Goal: Task Accomplishment & Management: Complete application form

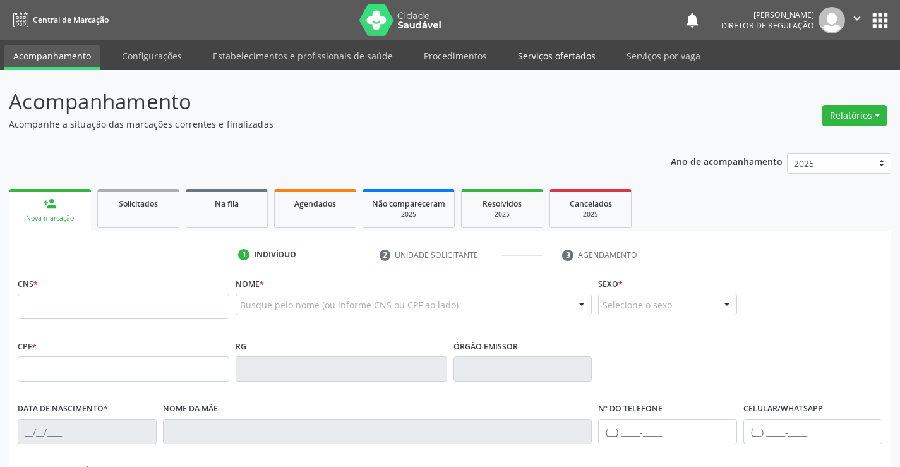
click at [524, 64] on link "Serviços ofertados" at bounding box center [556, 56] width 95 height 22
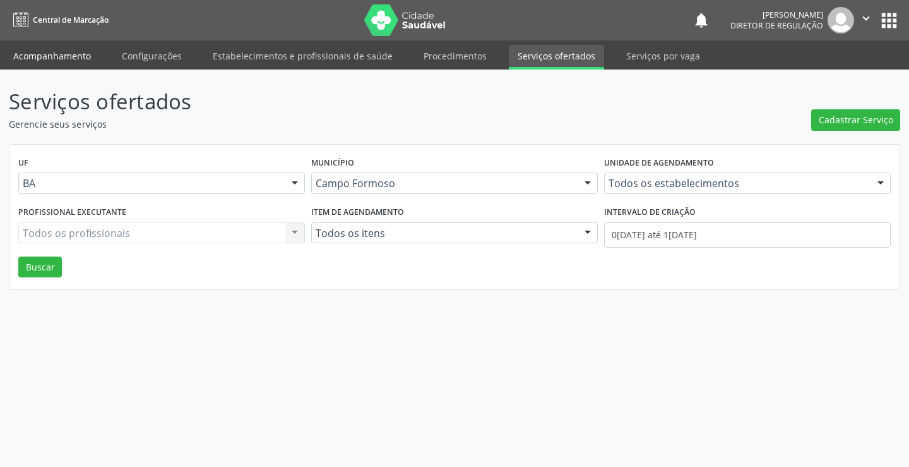
click at [49, 51] on link "Acompanhamento" at bounding box center [51, 56] width 95 height 22
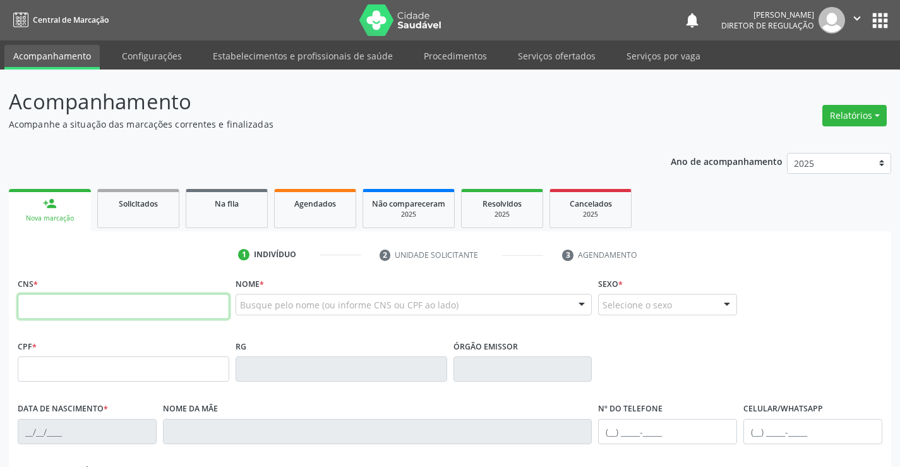
click at [101, 314] on input "text" at bounding box center [124, 306] width 212 height 25
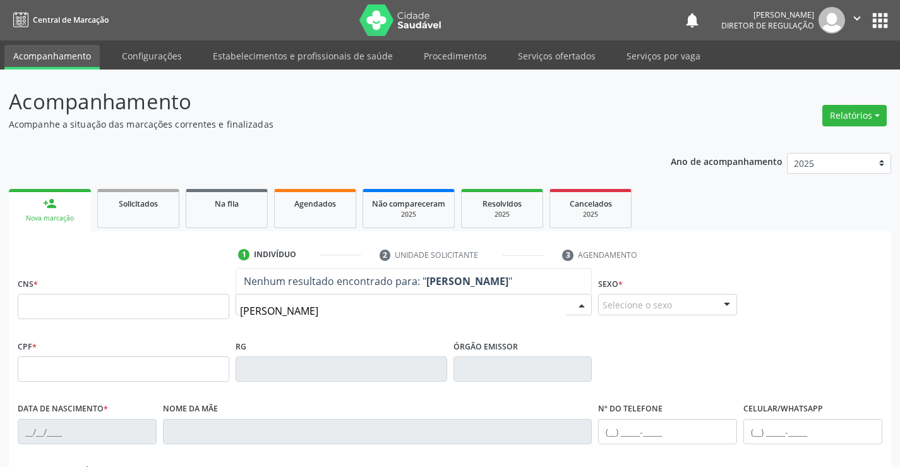
type input "ana karolainy s"
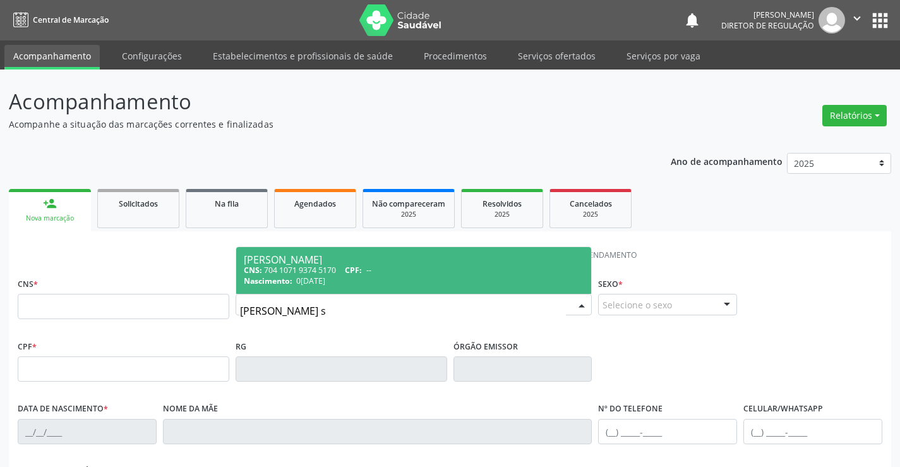
click at [389, 268] on div "CNS: 704 1071 9374 5170 CPF: --" at bounding box center [414, 270] width 340 height 11
type input "704 1071 9374 5170"
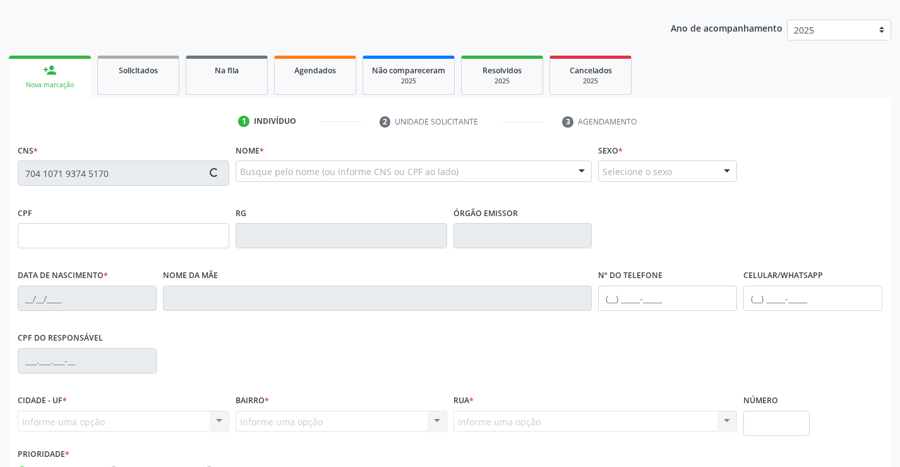
type input "2161910175"
type input "06/02/2001"
type input "(74) 98155-1452"
type input "S/N"
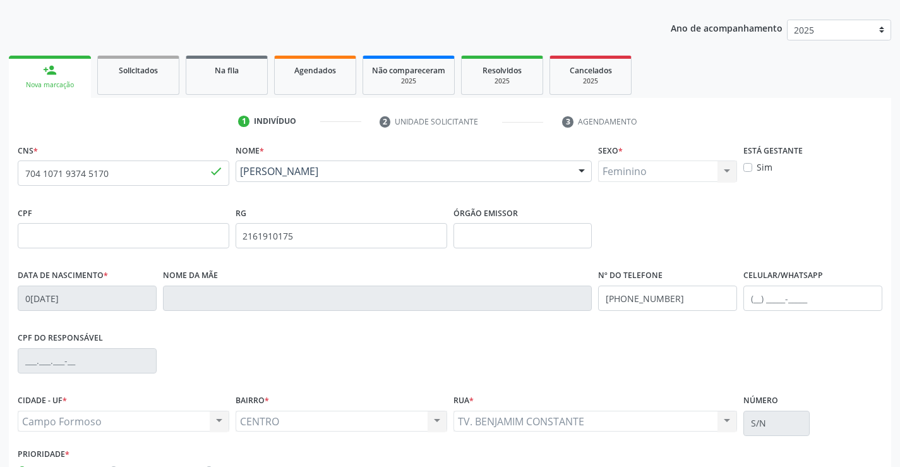
scroll to position [218, 0]
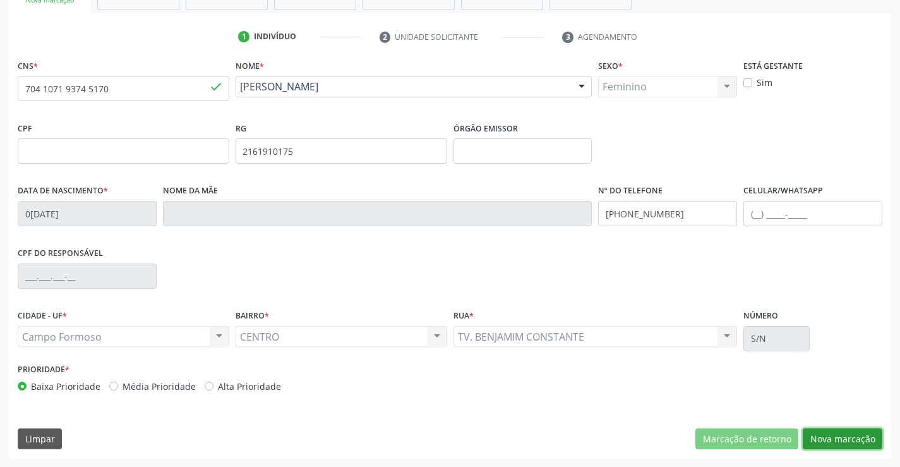
click at [829, 441] on button "Nova marcação" at bounding box center [843, 438] width 80 height 21
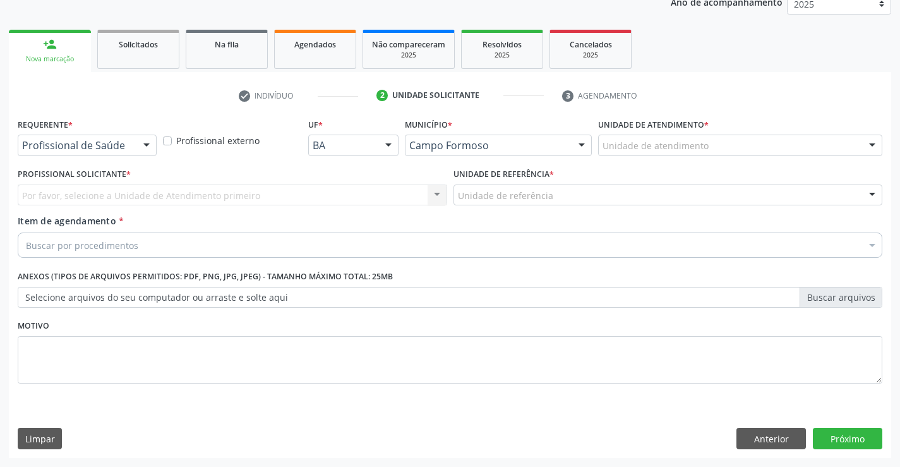
click at [133, 151] on div "Profissional de Saúde" at bounding box center [87, 145] width 139 height 21
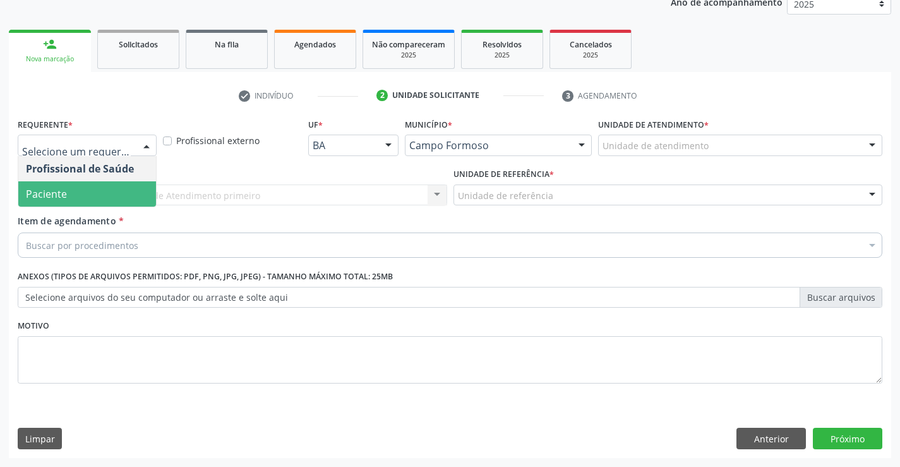
click at [118, 187] on span "Paciente" at bounding box center [87, 193] width 138 height 25
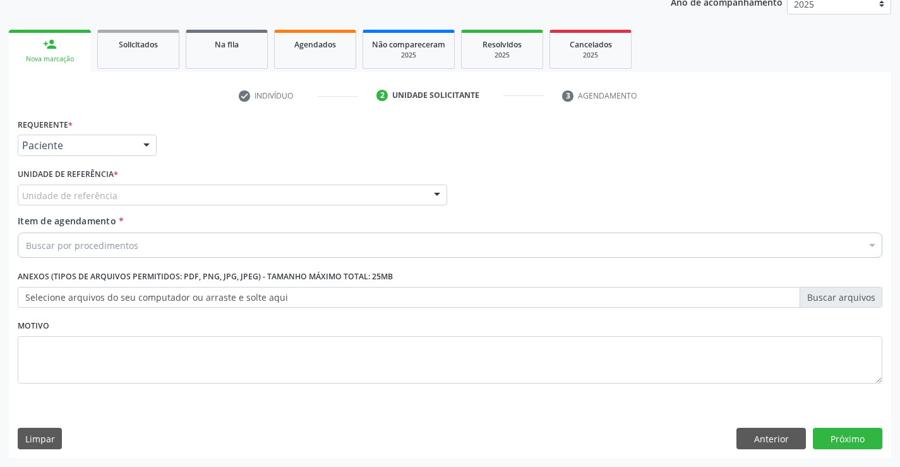
click at [208, 187] on div "Unidade de referência" at bounding box center [232, 194] width 429 height 21
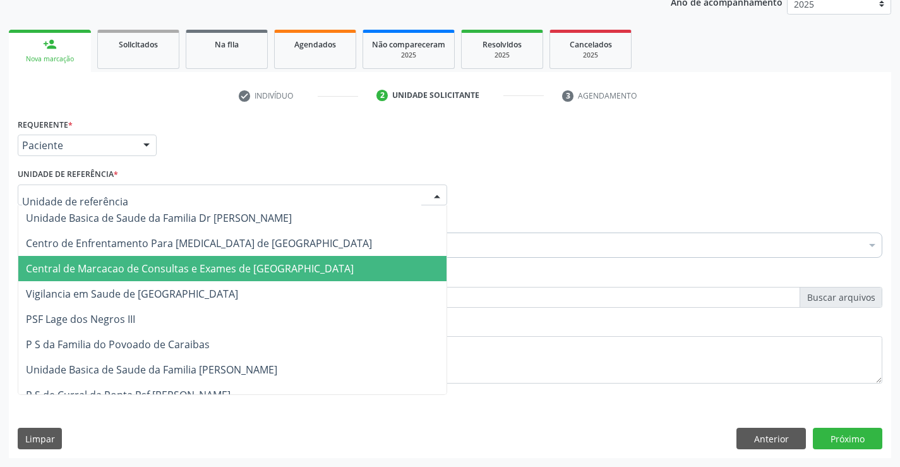
click at [210, 257] on span "Central de Marcacao de Consultas e Exames de [GEOGRAPHIC_DATA]" at bounding box center [232, 268] width 428 height 25
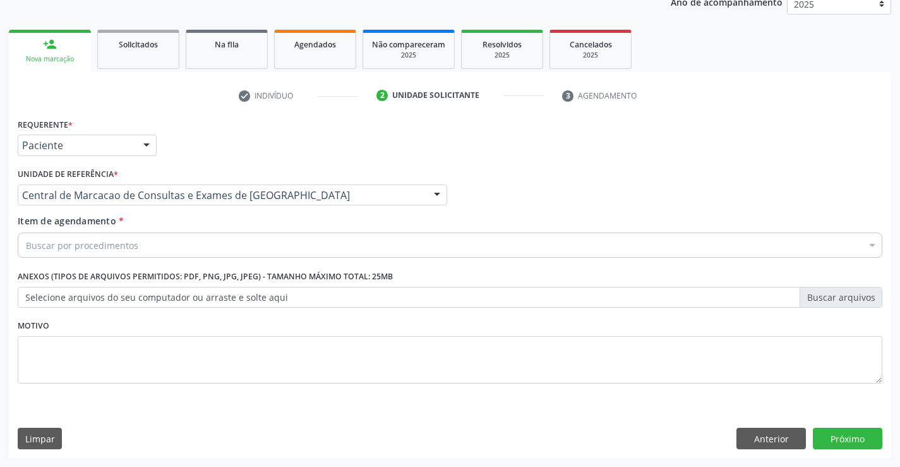
click at [229, 251] on div "Buscar por procedimentos" at bounding box center [450, 244] width 865 height 25
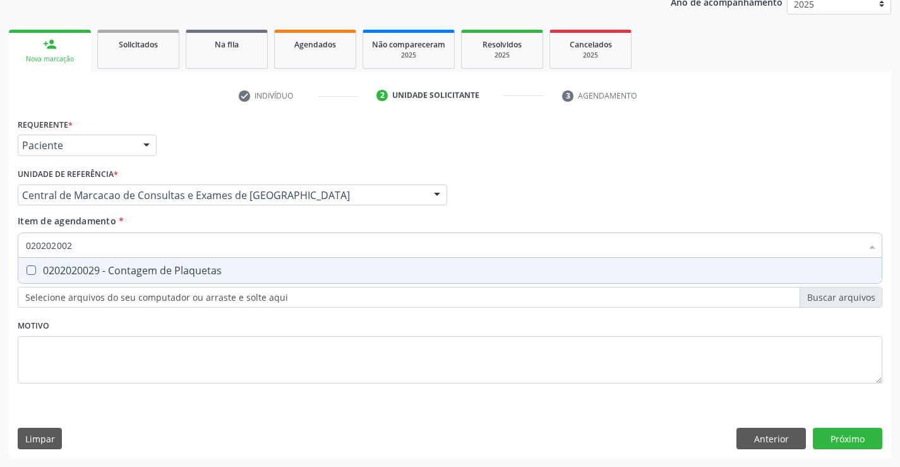
type input "0202020029"
click at [51, 266] on div "0202020029 - Contagem de Plaquetas" at bounding box center [450, 270] width 848 height 10
click at [125, 232] on input "0202020029" at bounding box center [443, 244] width 835 height 25
drag, startPoint x: 47, startPoint y: 267, endPoint x: 215, endPoint y: 249, distance: 169.6
click at [248, 282] on span "0202020029 - Contagem de Plaquetas" at bounding box center [449, 270] width 863 height 25
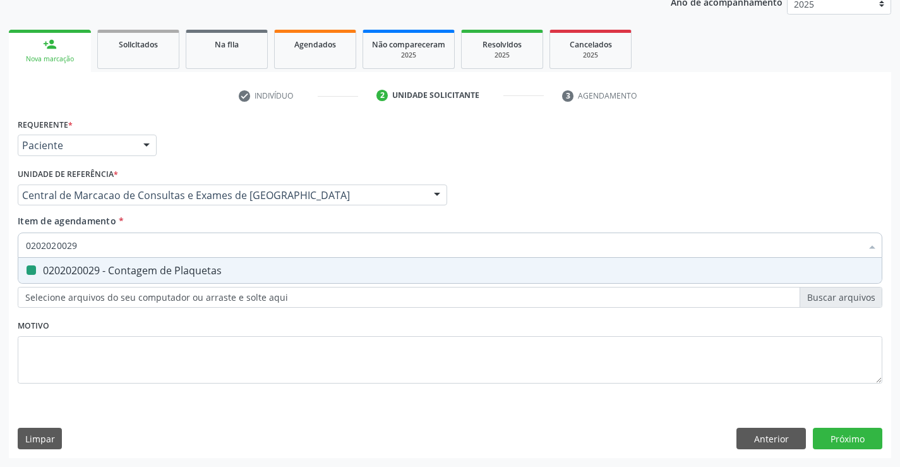
checkbox Plaquetas "false"
type input "0202020029"
click at [176, 221] on div "Item de agendamento * 0202020029 Selecionar todos 0202020029 - Contagem de Plaq…" at bounding box center [450, 234] width 865 height 40
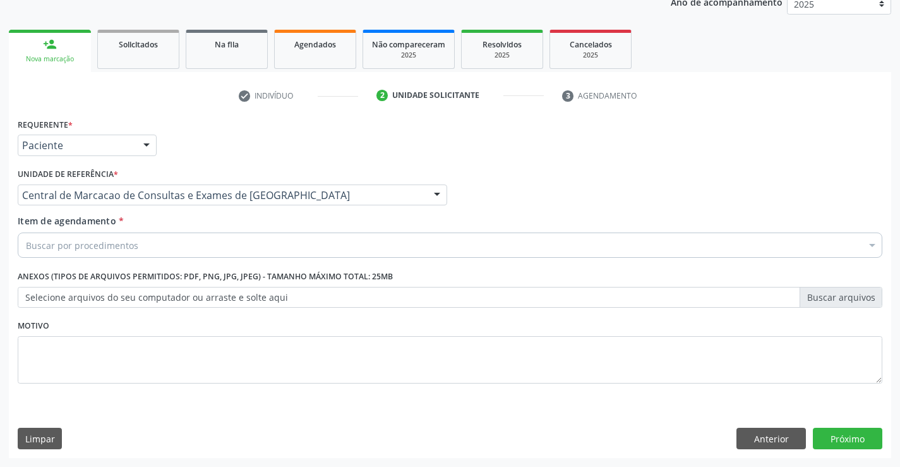
click at [138, 244] on div "Buscar por procedimentos" at bounding box center [450, 244] width 865 height 25
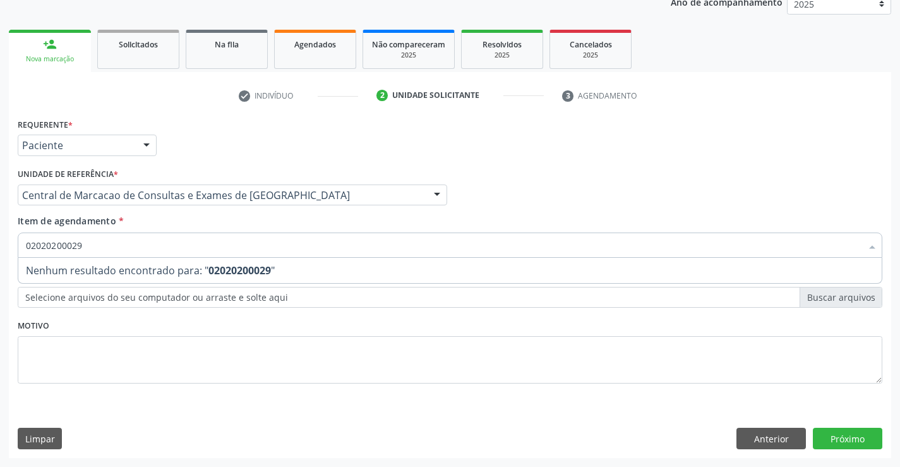
click at [68, 247] on input "02020200029" at bounding box center [443, 244] width 835 height 25
type input "0202020029"
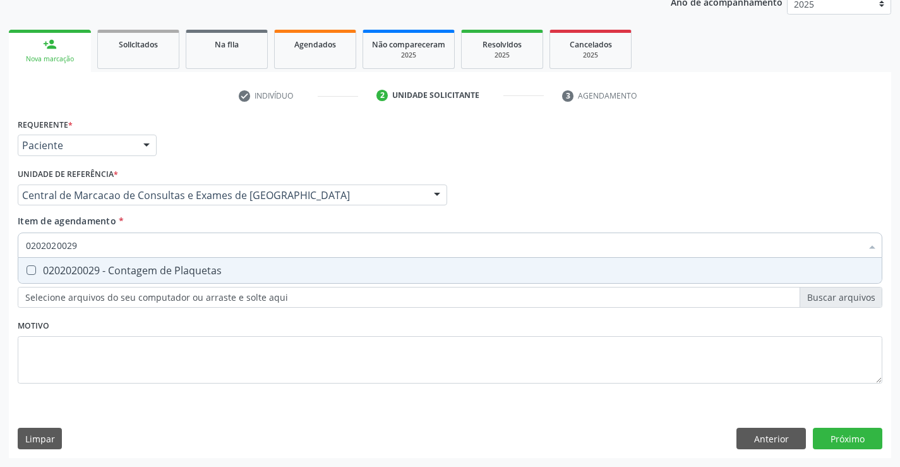
click at [146, 265] on div "0202020029 - Contagem de Plaquetas" at bounding box center [450, 270] width 848 height 10
checkbox Plaquetas "true"
click at [206, 211] on div "Unidade de referência * Central de Marcacao de Consultas e Exames de Campo Form…" at bounding box center [233, 189] width 436 height 49
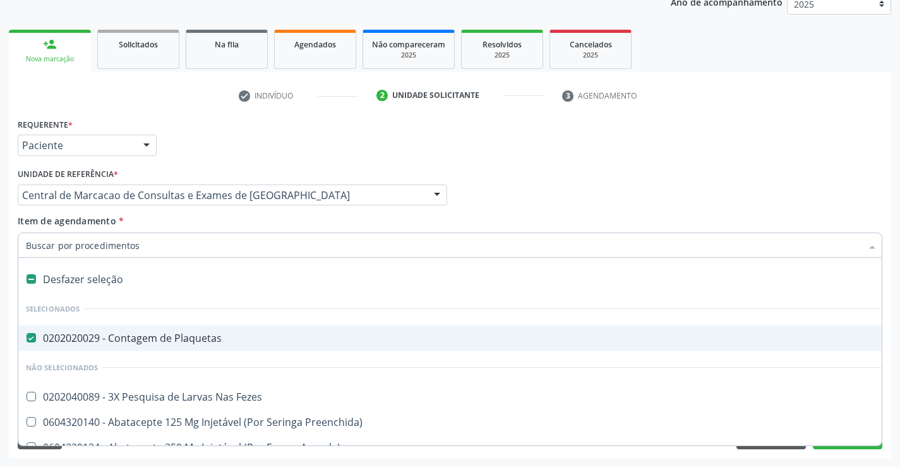
drag, startPoint x: 26, startPoint y: 244, endPoint x: 126, endPoint y: 242, distance: 100.4
click at [159, 230] on div "Item de agendamento * Desfazer seleção Selecionados 0202020029 - Contagem de Pl…" at bounding box center [450, 234] width 865 height 40
click at [160, 241] on input "Item de agendamento *" at bounding box center [443, 244] width 835 height 25
click at [548, 213] on div "Profissional Solicitante Por favor, selecione a Unidade de Atendimento primeiro…" at bounding box center [450, 189] width 871 height 49
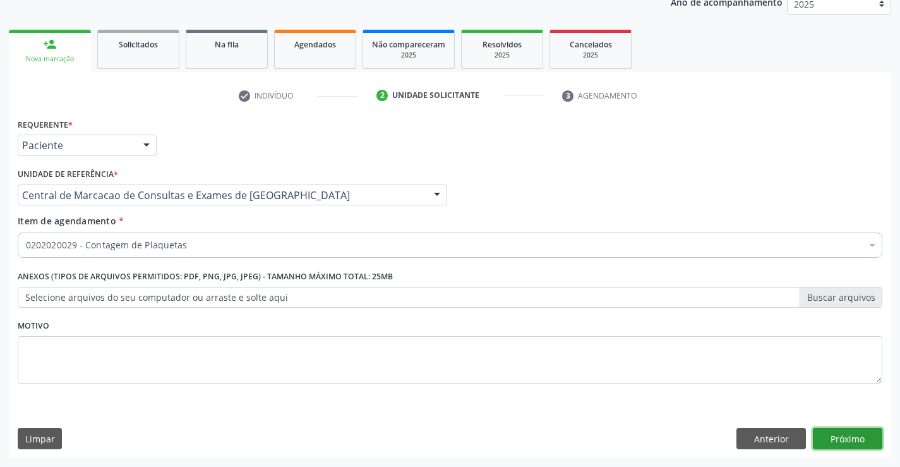
click at [848, 436] on button "Próximo" at bounding box center [847, 438] width 69 height 21
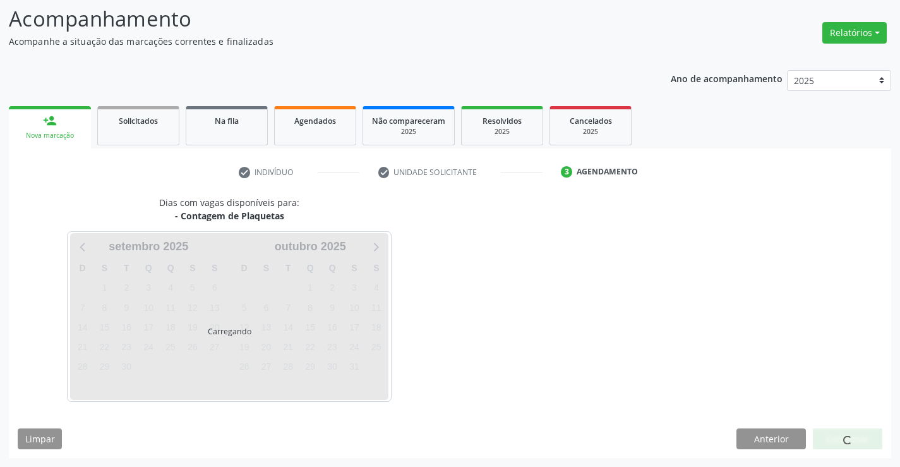
scroll to position [83, 0]
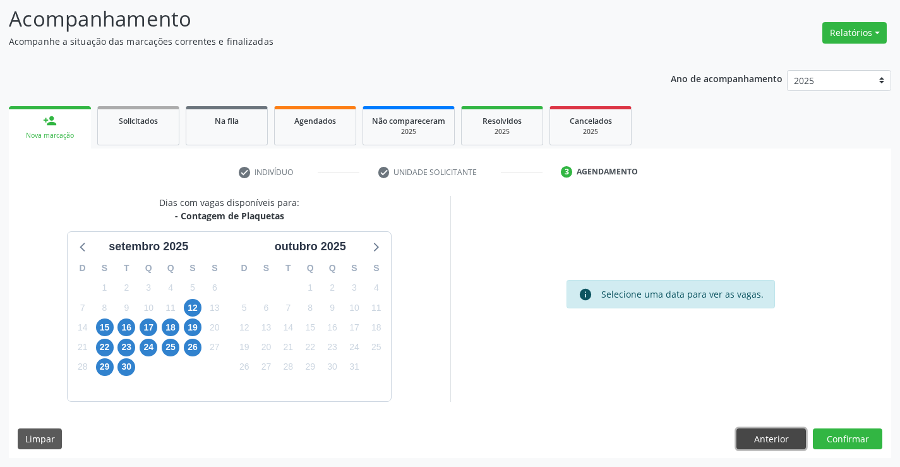
click at [757, 434] on button "Anterior" at bounding box center [770, 438] width 69 height 21
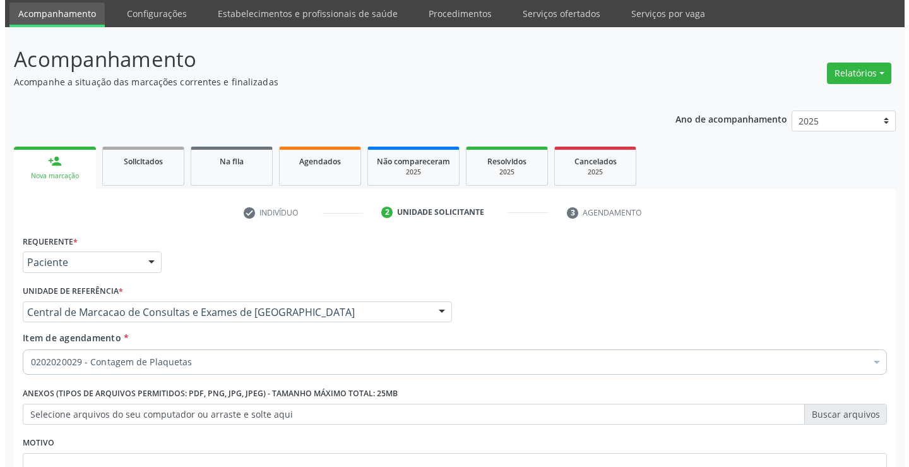
scroll to position [0, 0]
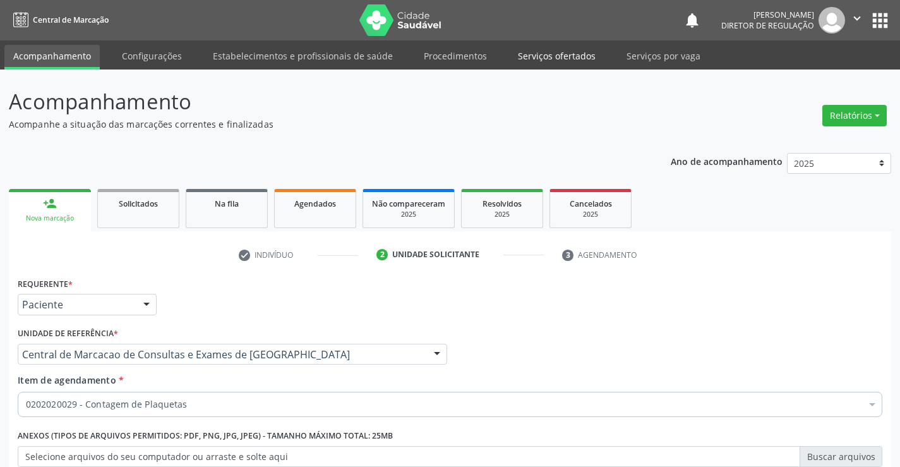
click at [545, 59] on link "Serviços ofertados" at bounding box center [556, 56] width 95 height 22
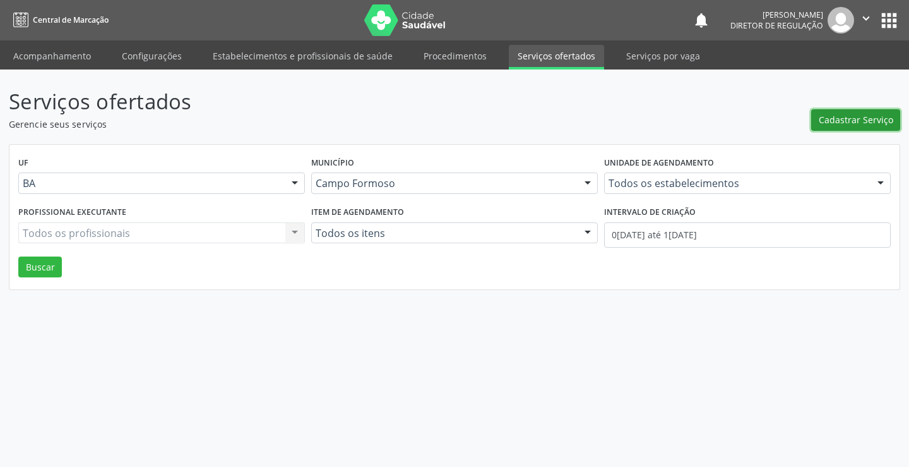
click at [832, 127] on button "Cadastrar Serviço" at bounding box center [855, 119] width 89 height 21
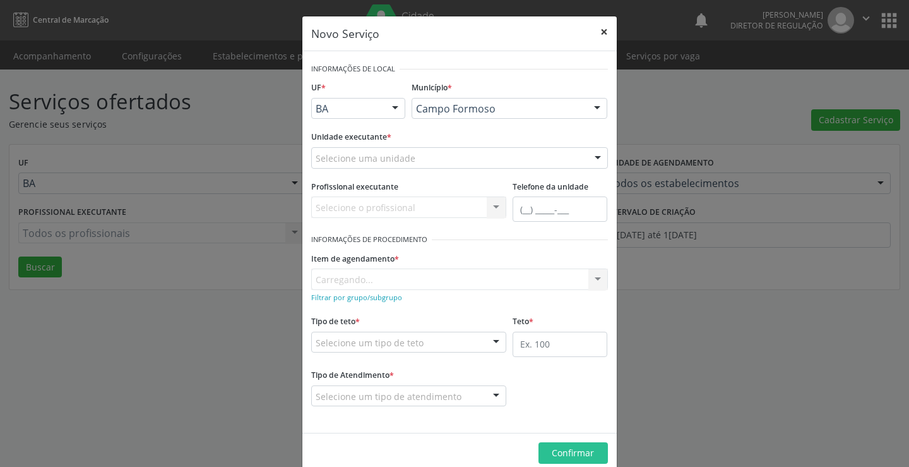
click at [597, 23] on button "×" at bounding box center [604, 31] width 25 height 31
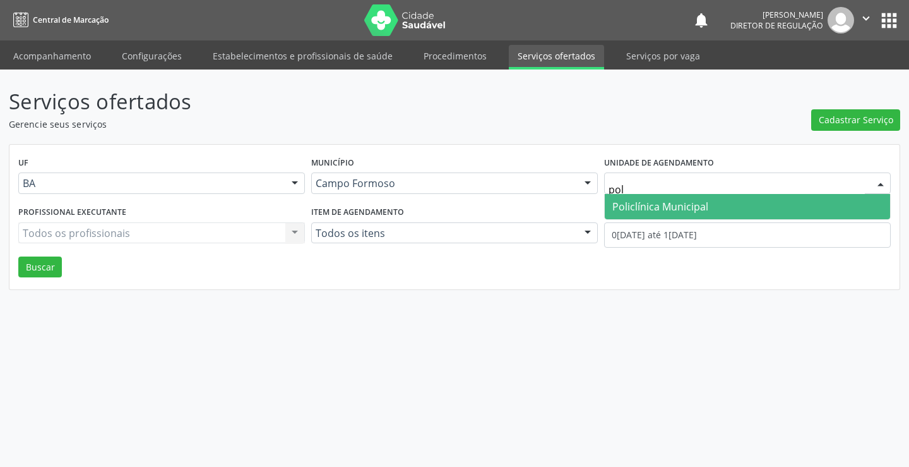
type input "poli"
click at [686, 210] on span "Policlínica Municipal" at bounding box center [661, 207] width 96 height 14
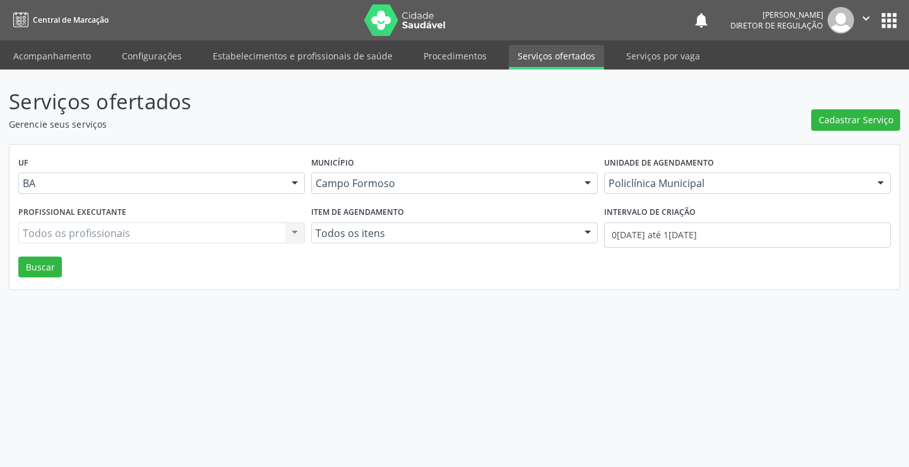
click at [55, 227] on div "Todos os profissionais Todos os profissionais Nenhum resultado encontrado para:…" at bounding box center [161, 232] width 287 height 21
click at [174, 239] on div "Todos os profissionais Todos os profissionais Nenhum resultado encontrado para:…" at bounding box center [161, 232] width 287 height 21
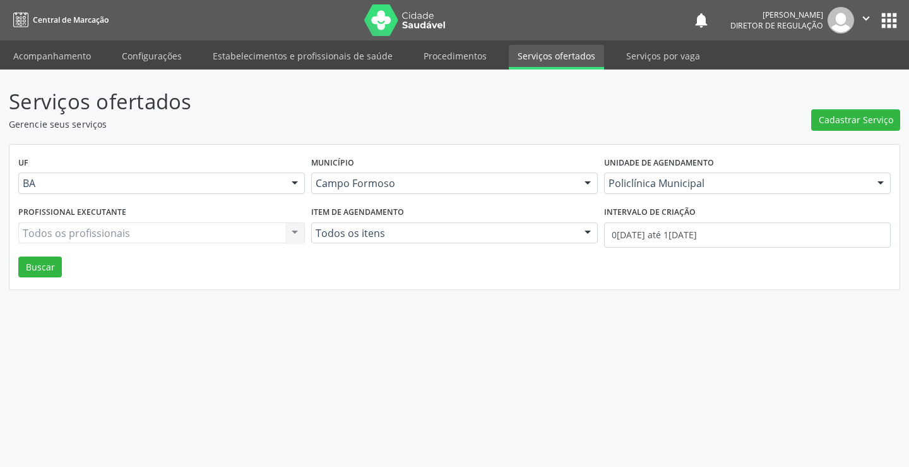
click at [174, 237] on div "Todos os profissionais Todos os profissionais Nenhum resultado encontrado para:…" at bounding box center [161, 232] width 287 height 21
click at [258, 236] on div "Todos os profissionais Todos os profissionais Nenhum resultado encontrado para:…" at bounding box center [161, 232] width 287 height 21
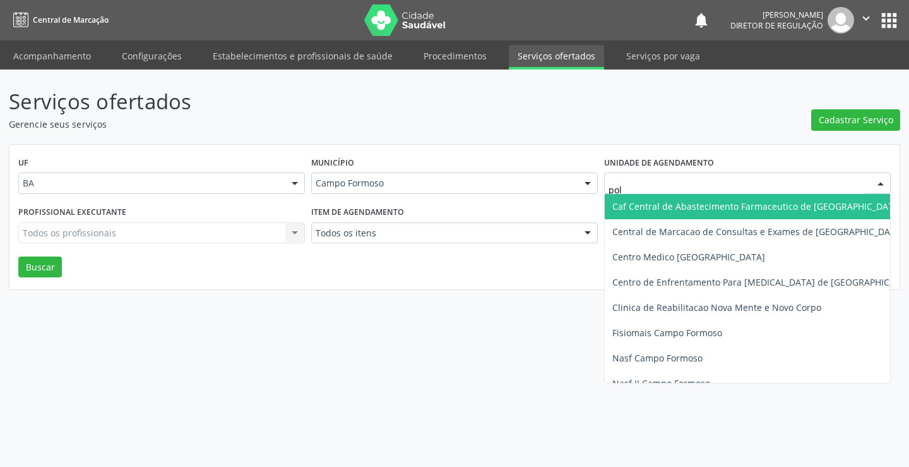
type input "poli"
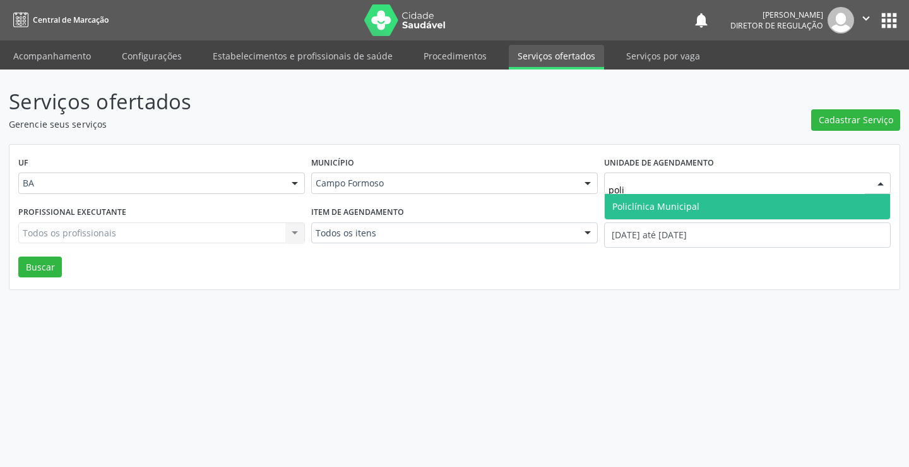
click at [716, 213] on span "Policlínica Municipal" at bounding box center [747, 206] width 285 height 25
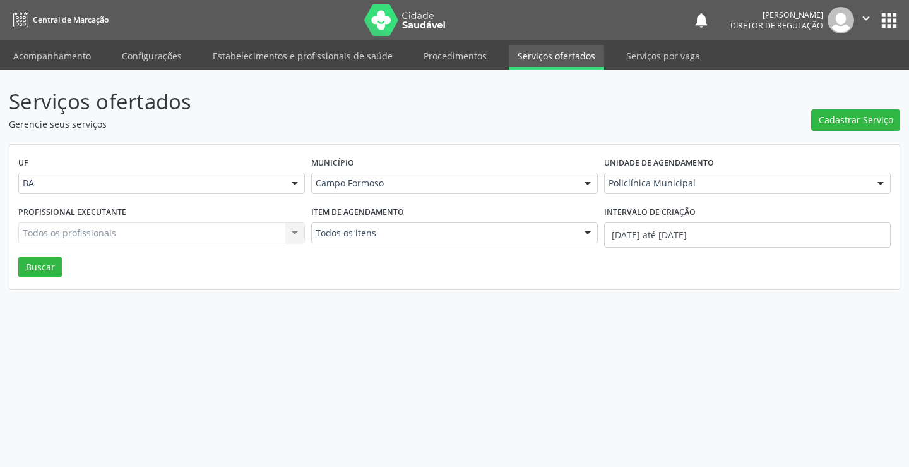
click at [153, 227] on div "Todos os profissionais Todos os profissionais Nenhum resultado encontrado para:…" at bounding box center [161, 232] width 287 height 21
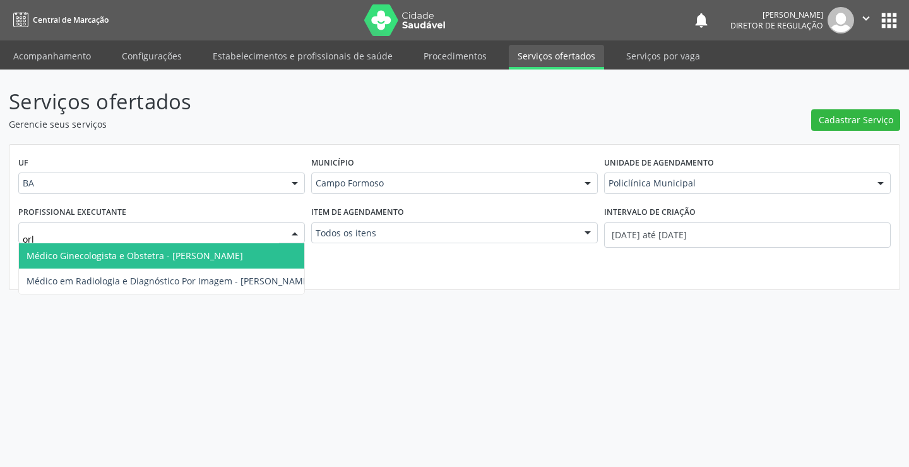
type input "orli"
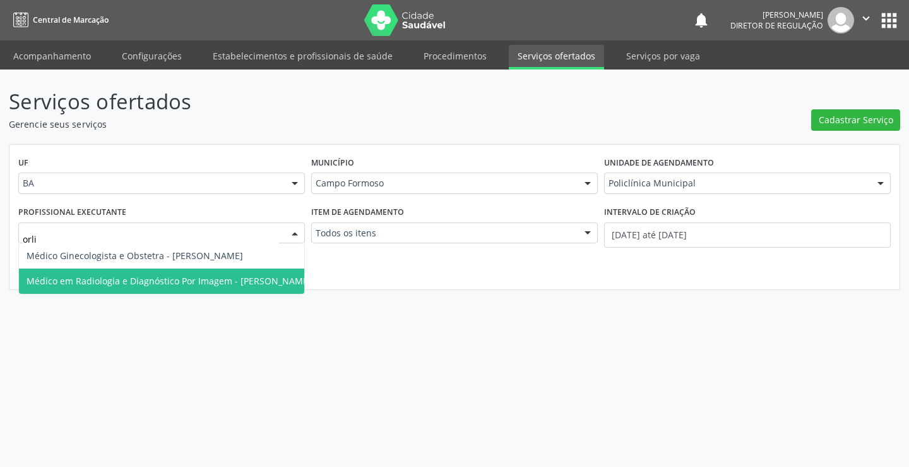
click at [178, 278] on span "Médico em Radiologia e Diagnóstico Por Imagem - Orlindo Carvalho dos Santos" at bounding box center [169, 281] width 285 height 12
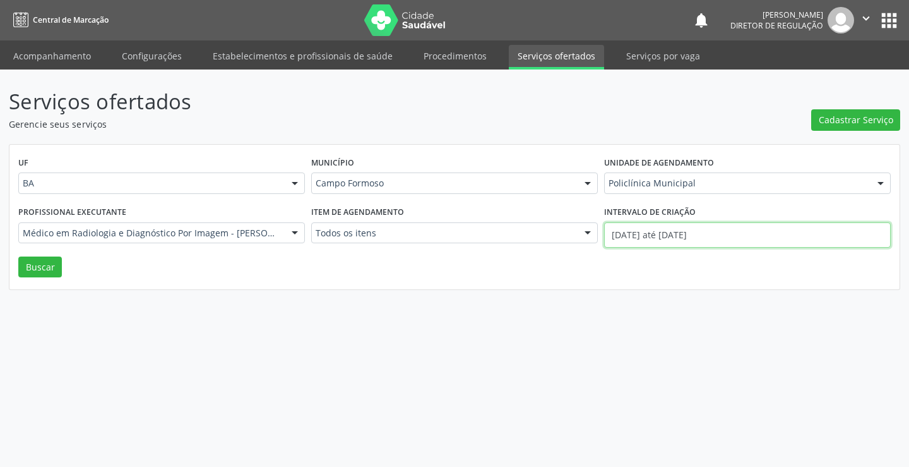
click at [801, 236] on input "01/09/2025 até 11/09/2025" at bounding box center [747, 234] width 287 height 25
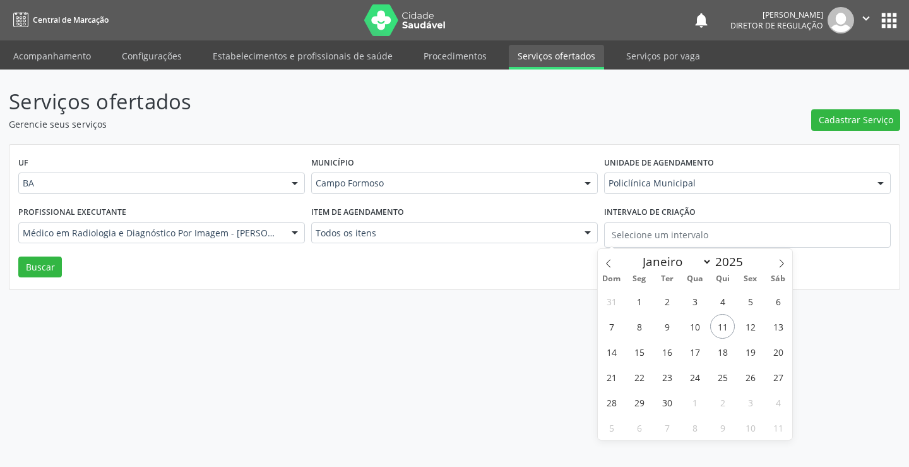
click at [11, 272] on div "UF BA BA Nenhum resultado encontrado para: " " Não há nenhuma opção para ser ex…" at bounding box center [454, 217] width 890 height 145
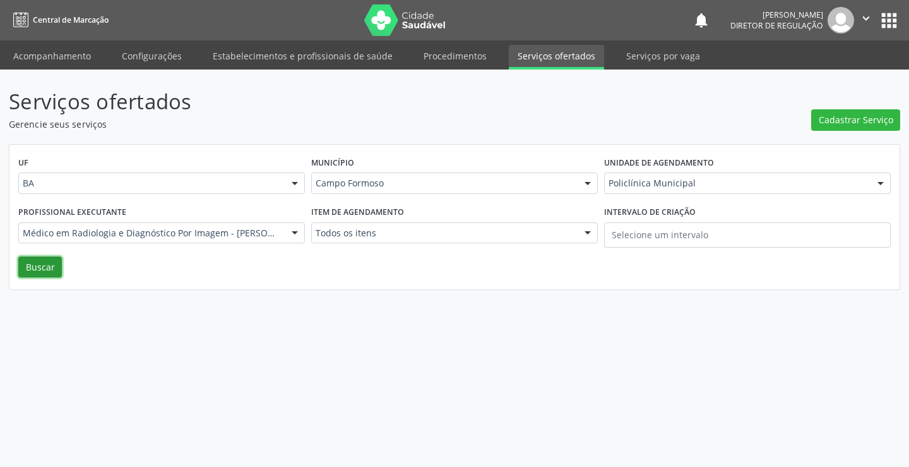
click at [56, 264] on button "Buscar" at bounding box center [40, 266] width 44 height 21
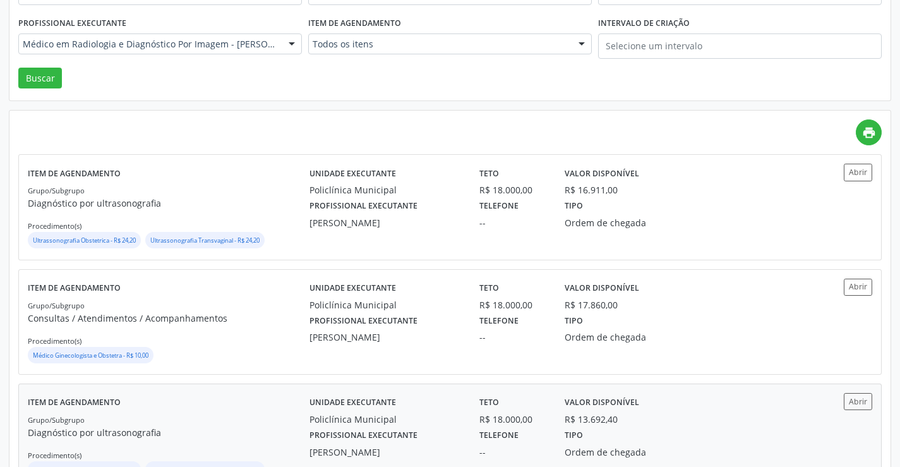
scroll to position [189, 0]
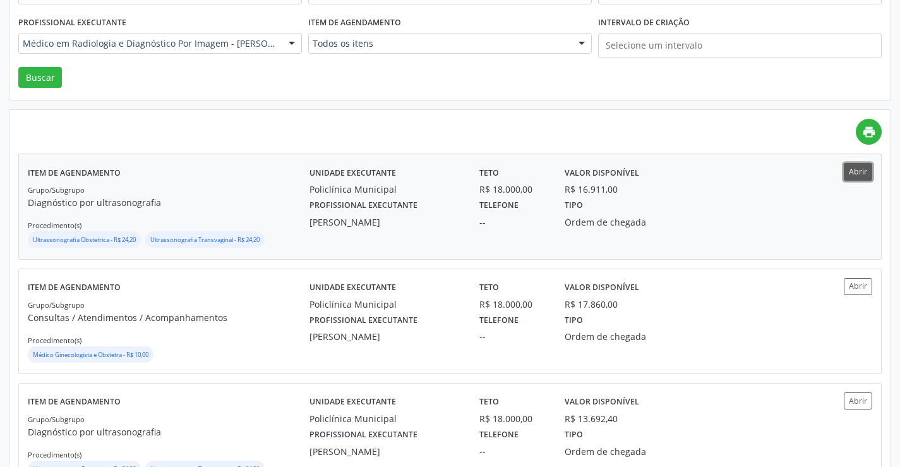
click at [862, 170] on button "Abrir" at bounding box center [858, 171] width 28 height 17
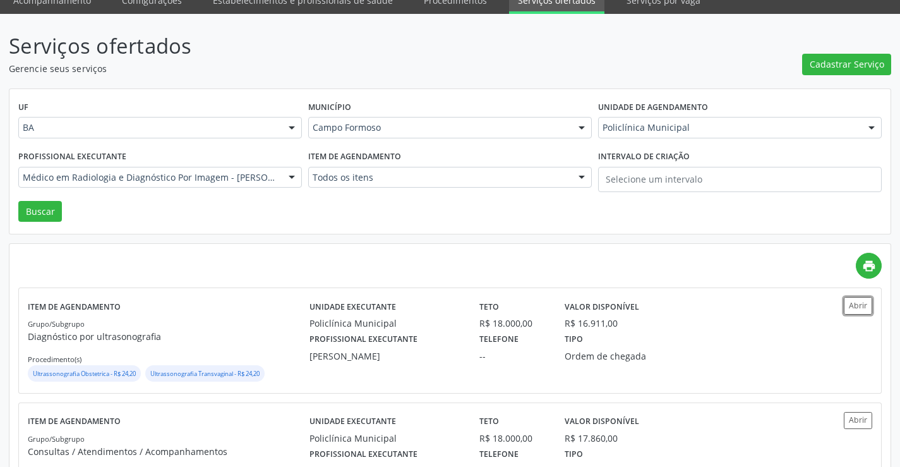
scroll to position [0, 0]
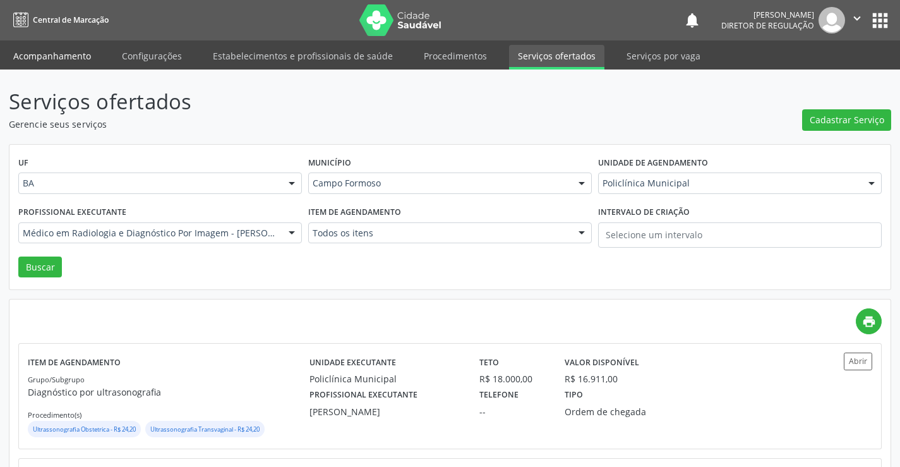
click at [41, 58] on link "Acompanhamento" at bounding box center [51, 56] width 95 height 22
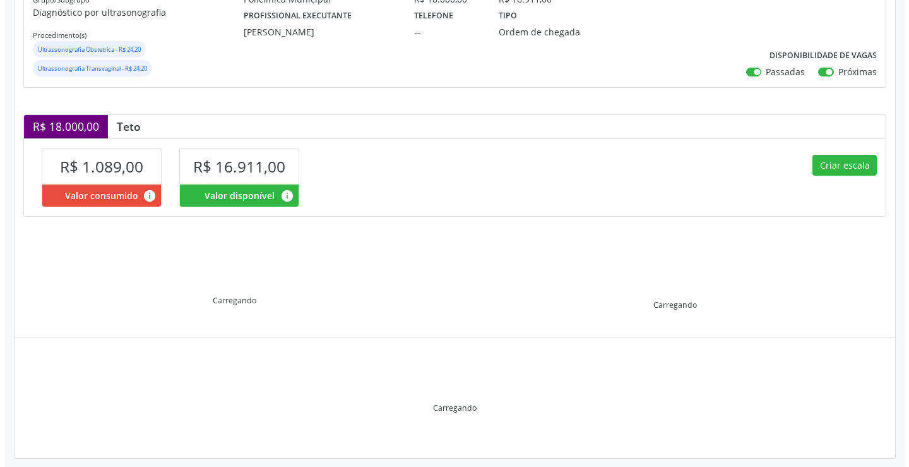
scroll to position [199, 0]
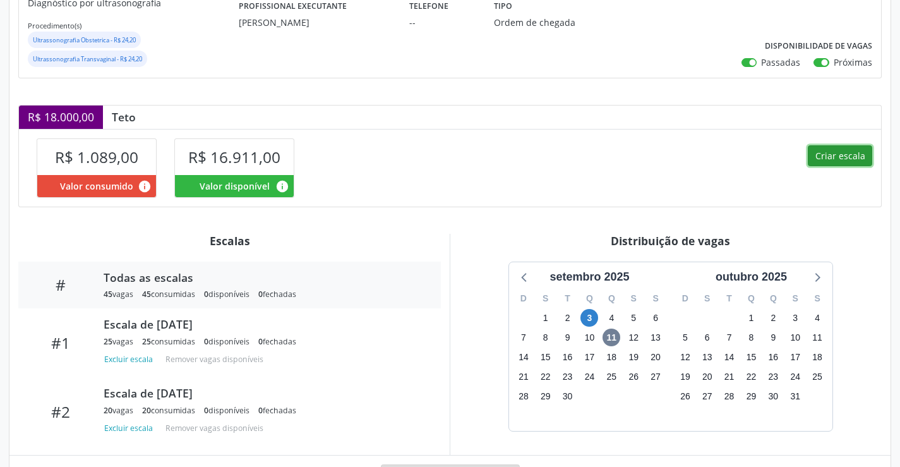
click at [832, 159] on button "Criar escala" at bounding box center [840, 155] width 64 height 21
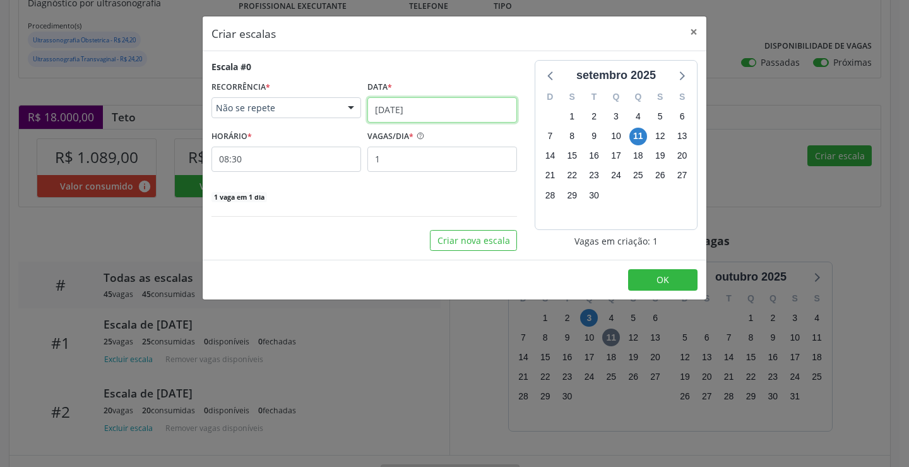
click at [405, 104] on input "11/09/2025" at bounding box center [443, 109] width 150 height 25
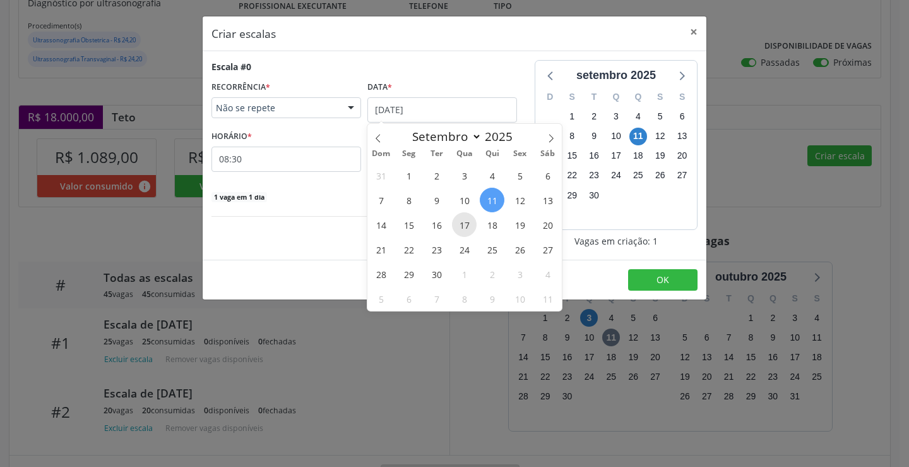
click at [462, 227] on span "17" at bounding box center [464, 224] width 25 height 25
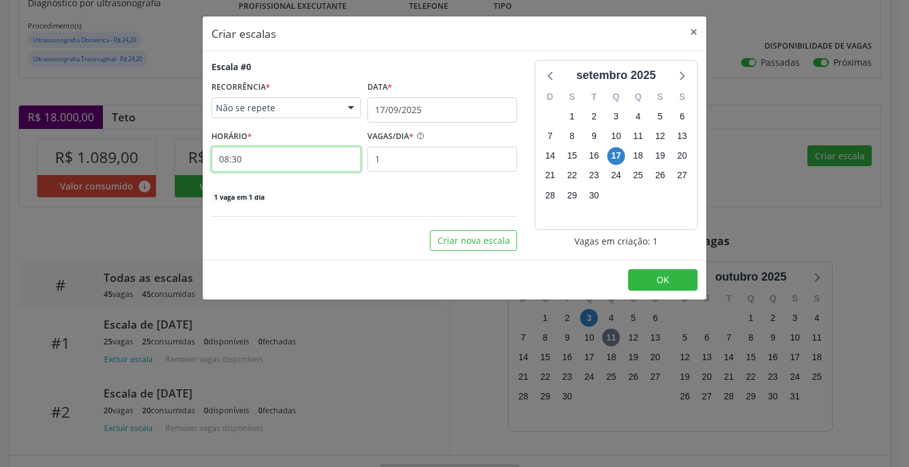
click at [301, 168] on input "08:30" at bounding box center [287, 159] width 150 height 25
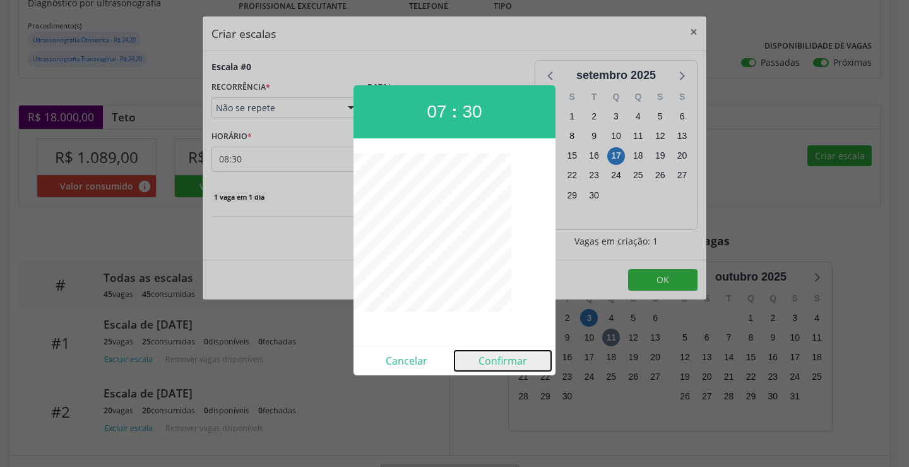
click at [517, 359] on button "Confirmar" at bounding box center [503, 360] width 97 height 20
type input "07:30"
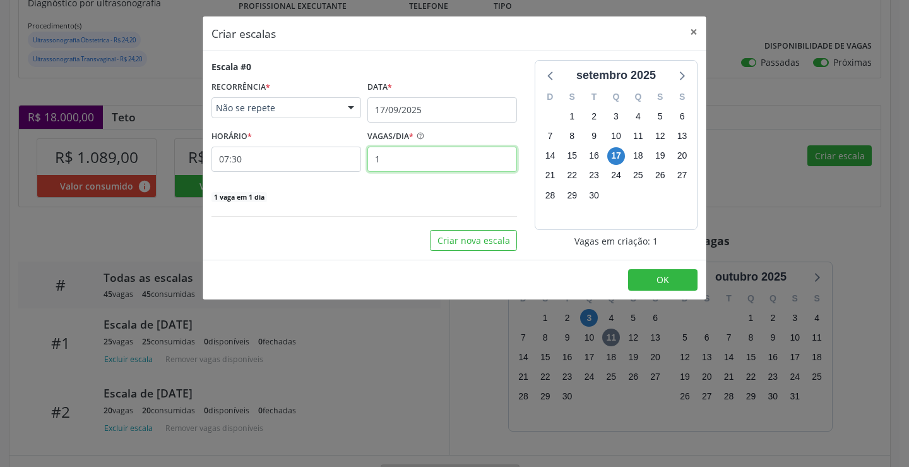
click at [440, 149] on input "1" at bounding box center [443, 159] width 150 height 25
type input "25"
click at [643, 276] on button "OK" at bounding box center [662, 279] width 69 height 21
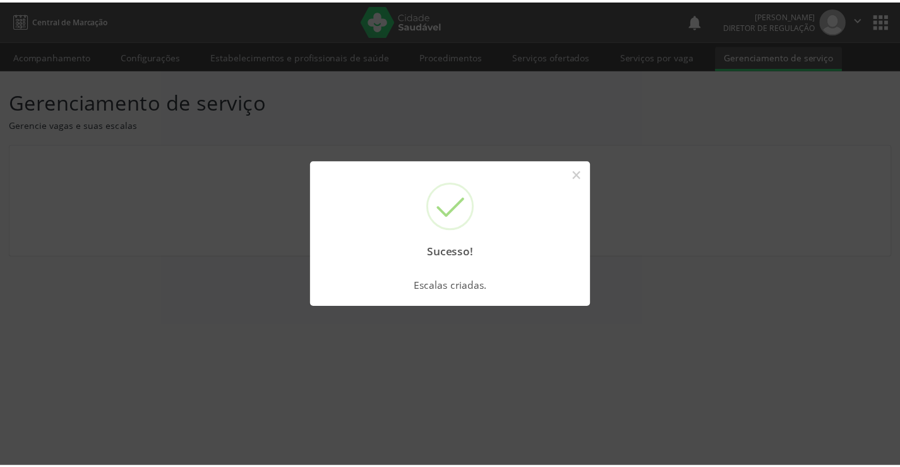
scroll to position [0, 0]
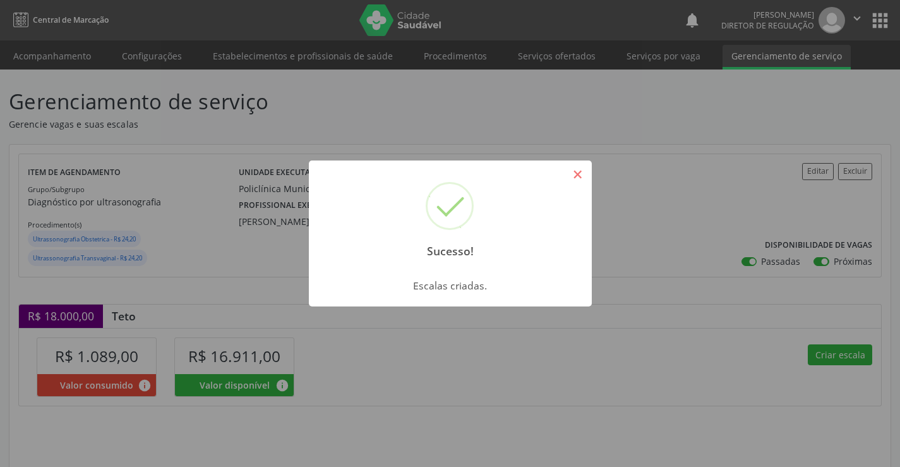
click at [578, 166] on button "×" at bounding box center [577, 174] width 21 height 21
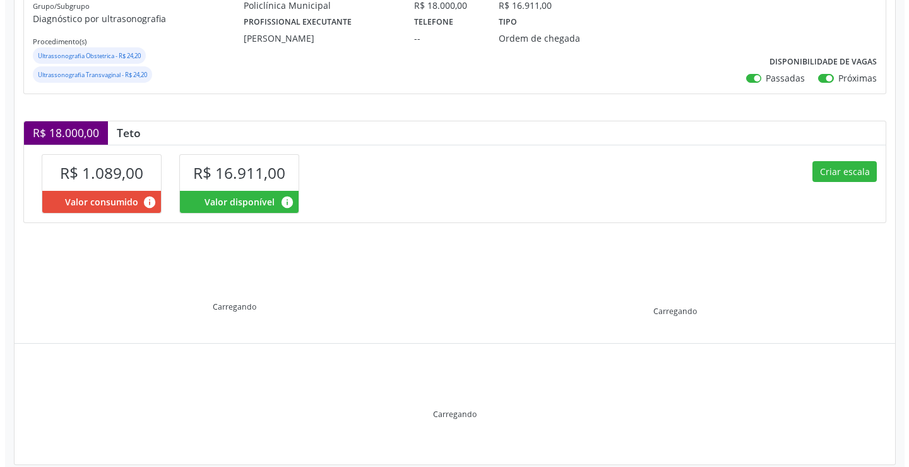
scroll to position [199, 0]
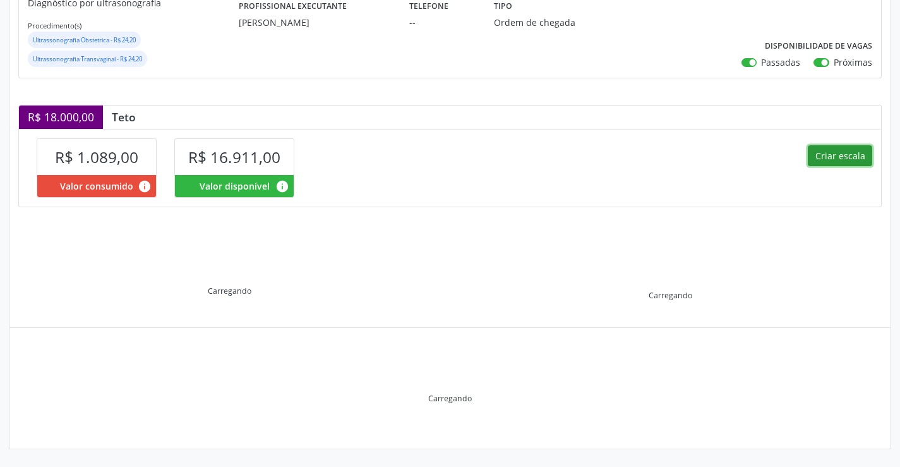
click at [829, 150] on button "Criar escala" at bounding box center [840, 155] width 64 height 21
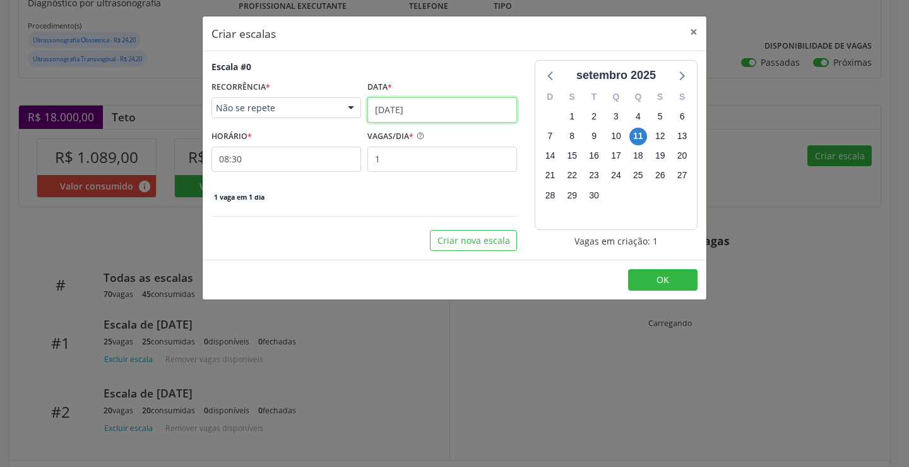
click at [421, 113] on input "[DATE]" at bounding box center [443, 109] width 150 height 25
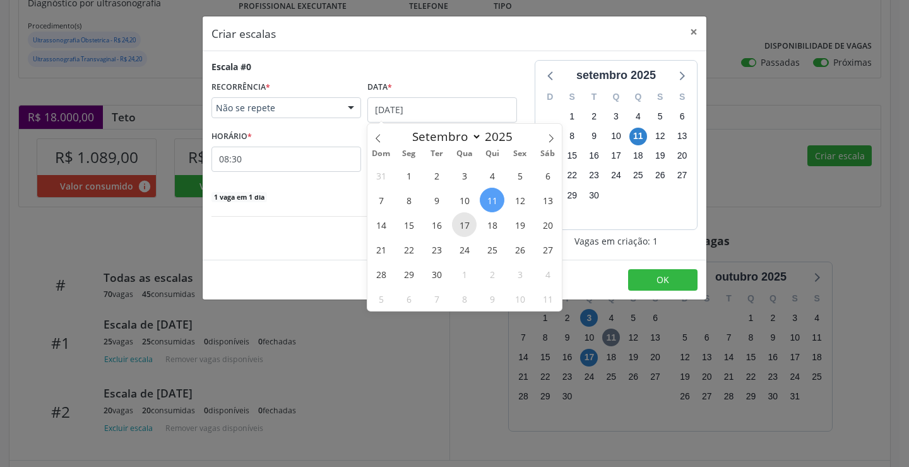
click at [463, 224] on span "17" at bounding box center [464, 224] width 25 height 25
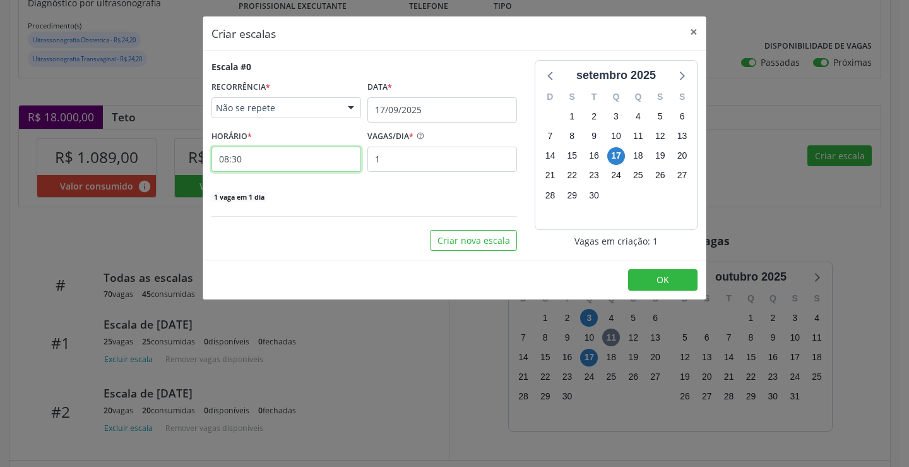
click at [324, 156] on input "08:30" at bounding box center [287, 159] width 150 height 25
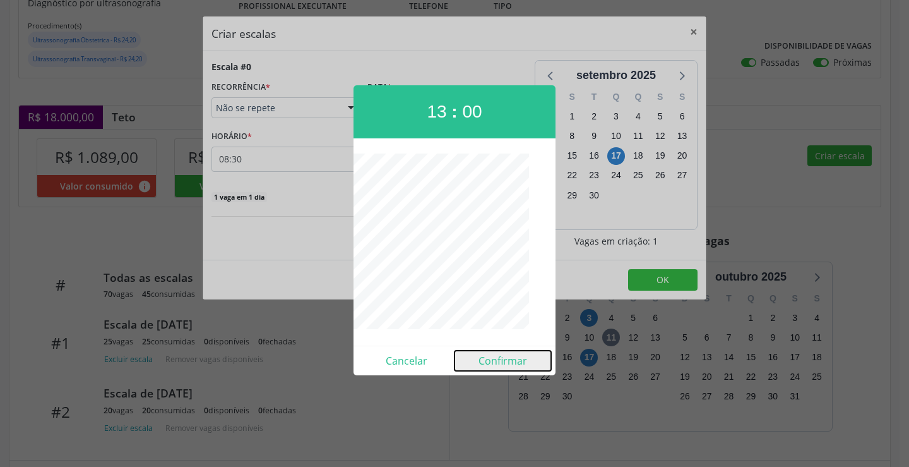
click at [505, 366] on button "Confirmar" at bounding box center [503, 360] width 97 height 20
type input "13:00"
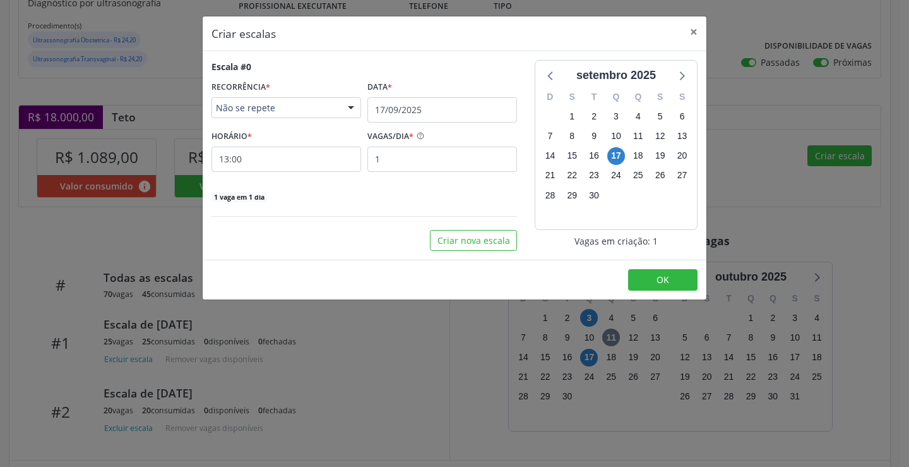
click at [424, 176] on div "Escala #0 RECORRÊNCIA * Não se repete Não se repete Diário/Semanal Mensal Nenhu…" at bounding box center [365, 131] width 306 height 143
click at [434, 160] on input "1" at bounding box center [443, 159] width 150 height 25
type input "1"
type input "20"
click at [667, 275] on span "OK" at bounding box center [663, 279] width 13 height 12
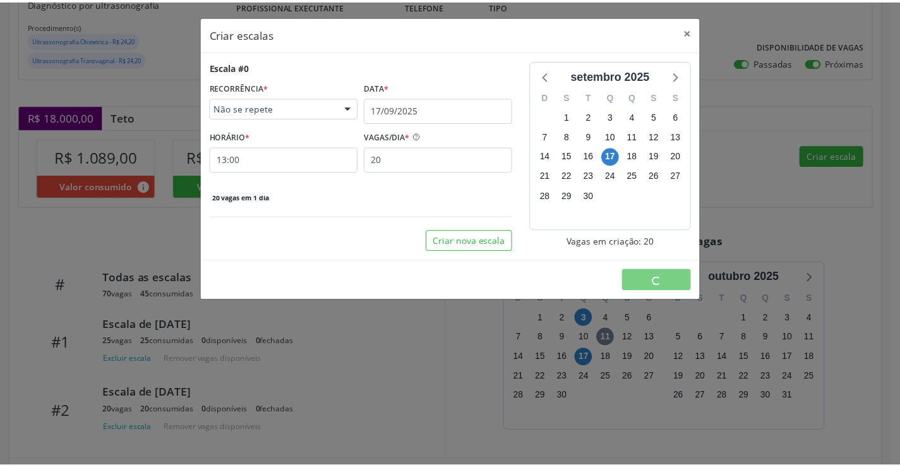
scroll to position [0, 0]
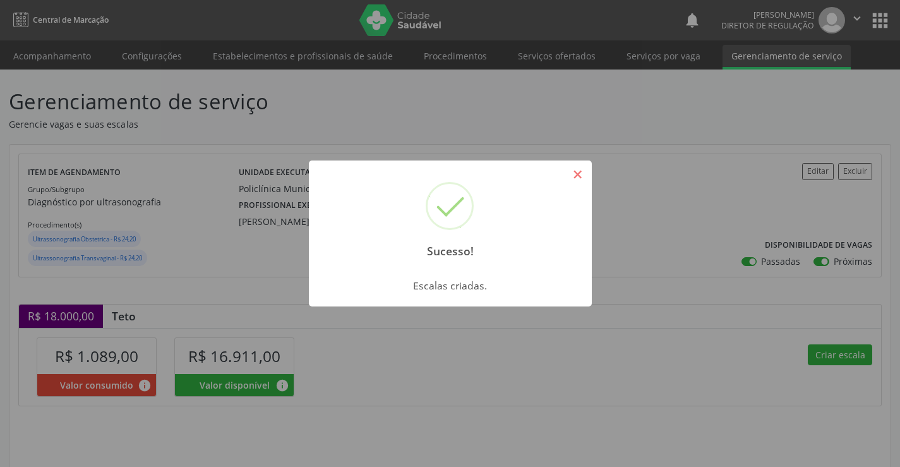
click at [578, 172] on button "×" at bounding box center [577, 174] width 21 height 21
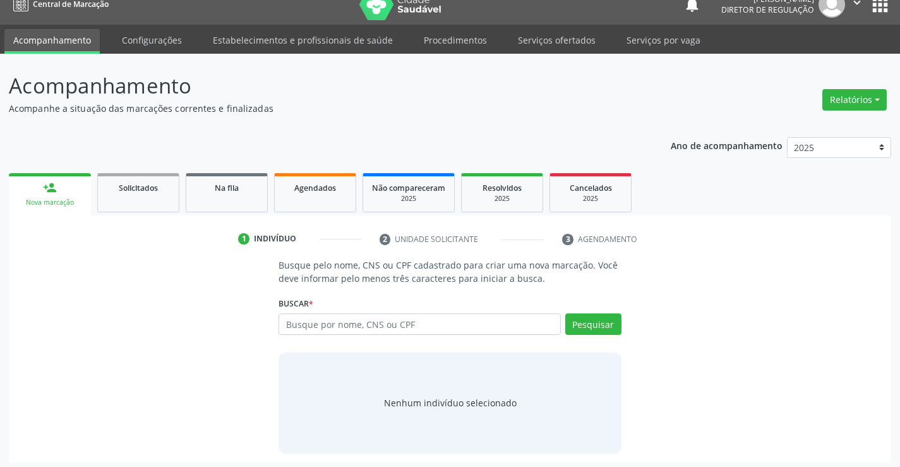
scroll to position [20, 0]
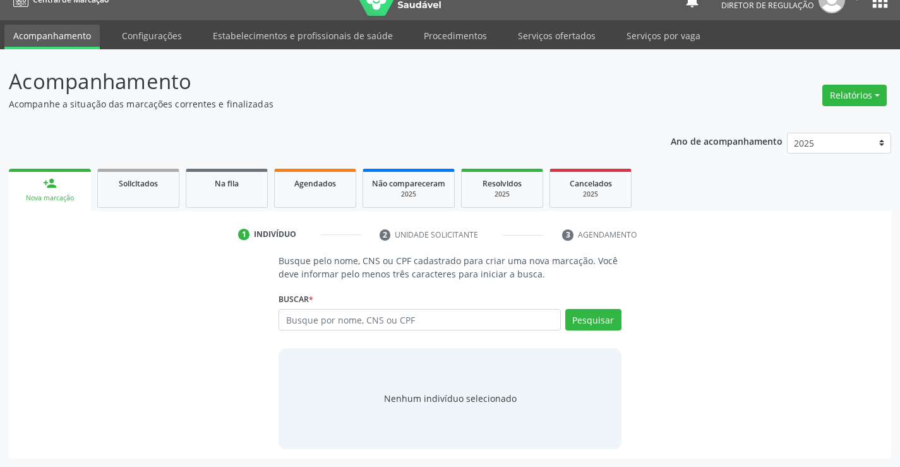
click at [443, 325] on input "text" at bounding box center [419, 319] width 282 height 21
type input "703407243715910"
click at [595, 330] on button "Pesquisar" at bounding box center [593, 319] width 56 height 21
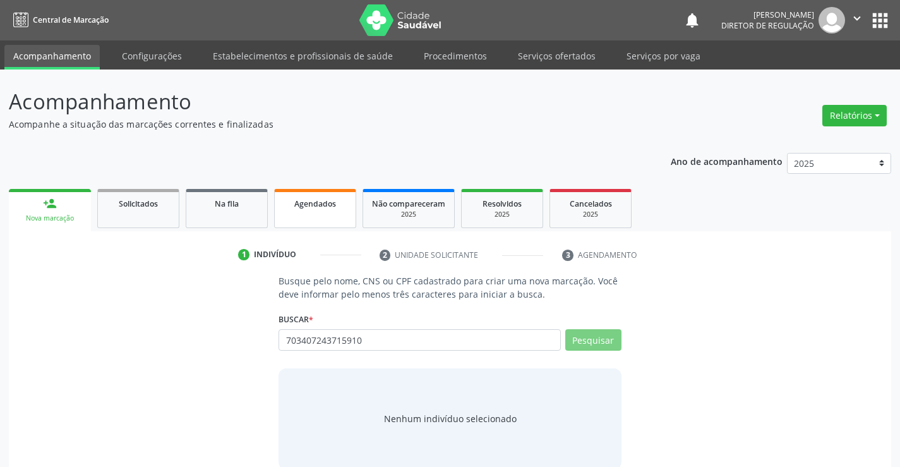
click at [284, 211] on link "Agendados" at bounding box center [315, 208] width 82 height 39
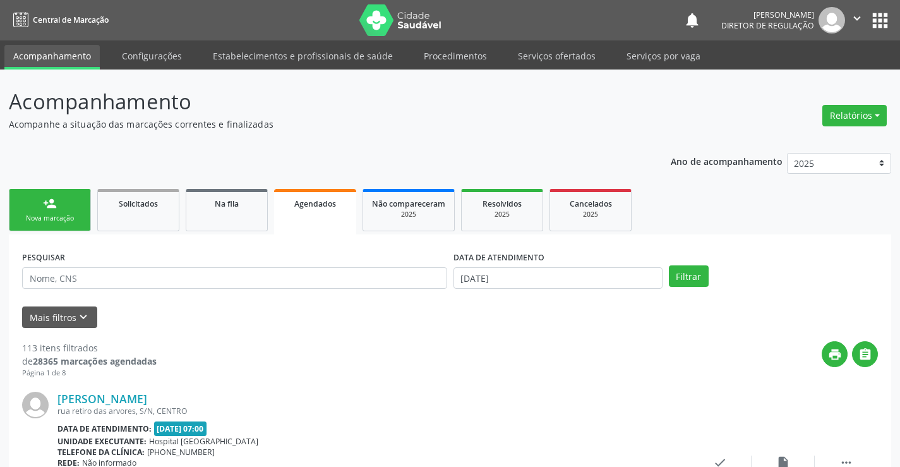
click at [59, 216] on div "Nova marcação" at bounding box center [49, 217] width 63 height 9
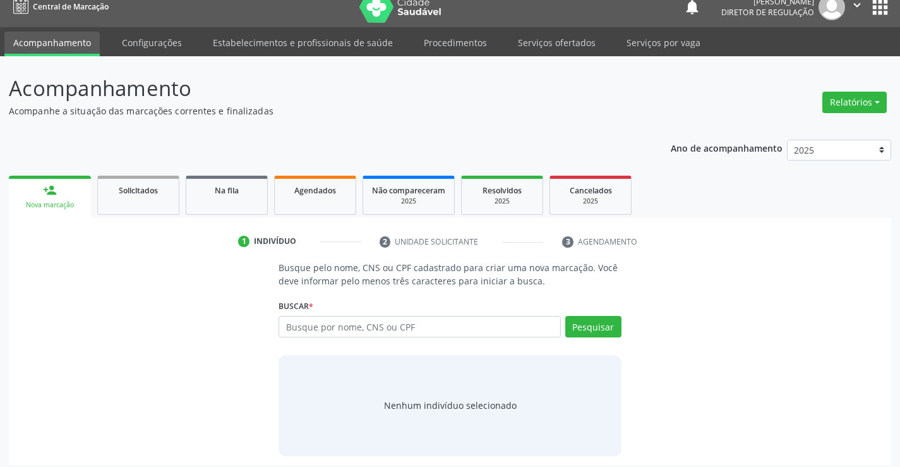
scroll to position [20, 0]
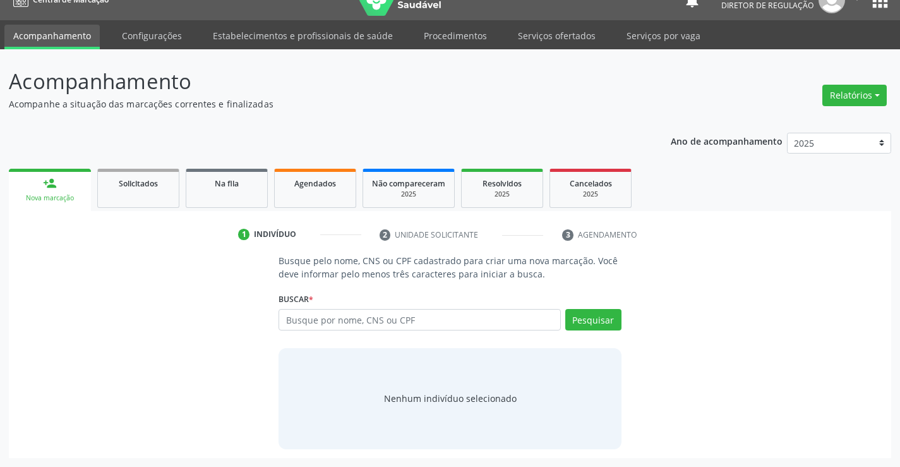
click at [395, 318] on input "text" at bounding box center [419, 319] width 282 height 21
type input "703407243715910"
click at [593, 321] on button "Pesquisar" at bounding box center [593, 319] width 56 height 21
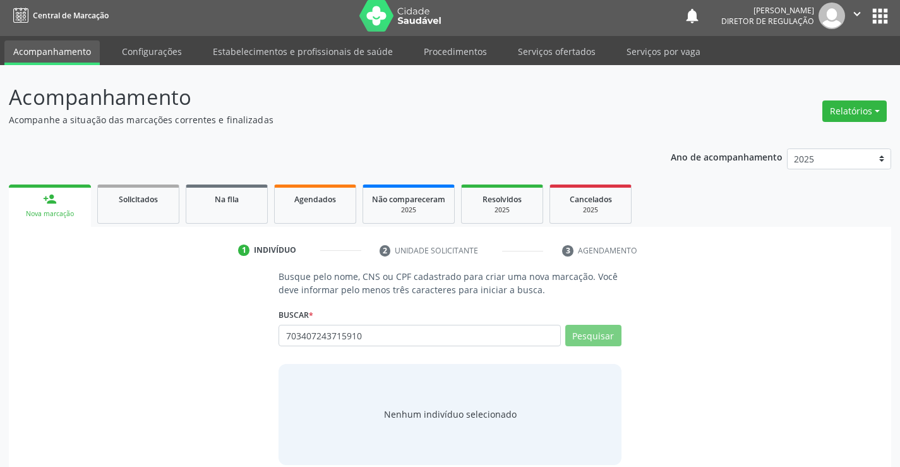
scroll to position [0, 0]
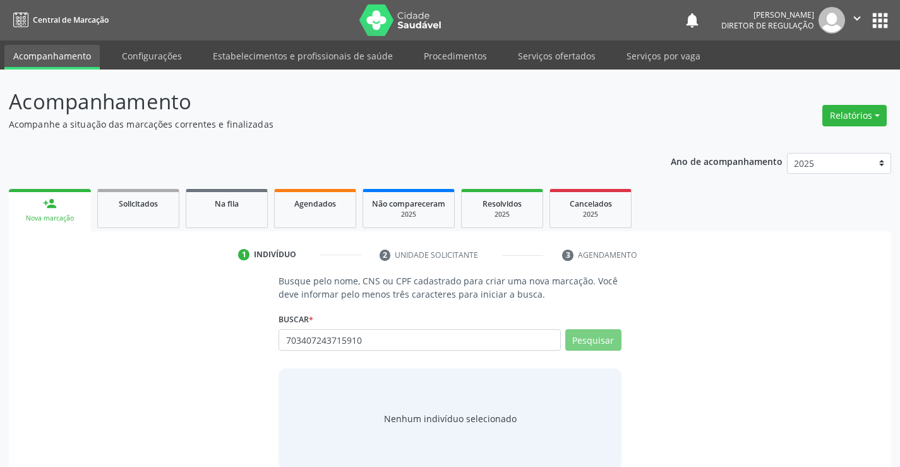
click at [878, 21] on button "apps" at bounding box center [880, 20] width 22 height 22
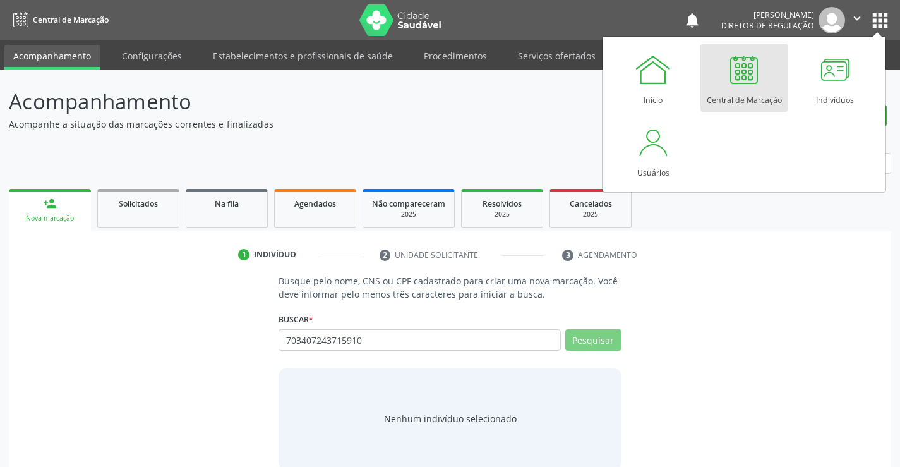
click at [740, 90] on div "Central de Marcação" at bounding box center [744, 96] width 75 height 17
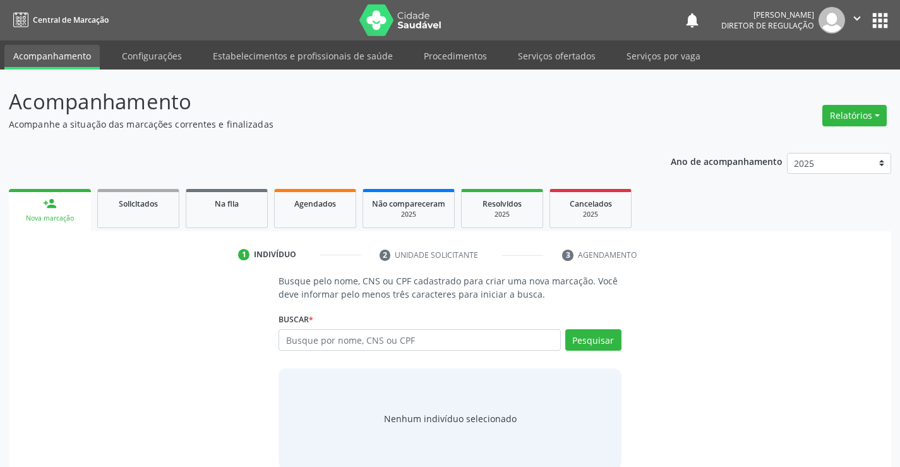
click at [871, 15] on button "apps" at bounding box center [880, 20] width 22 height 22
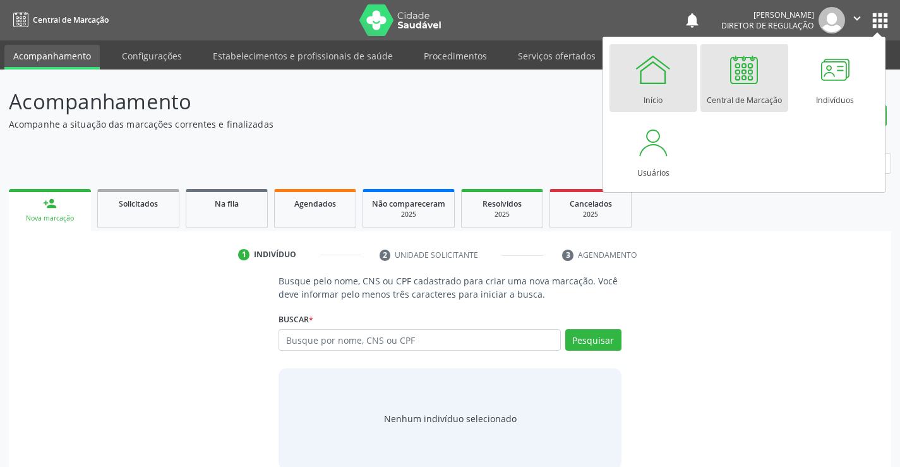
click at [681, 77] on link "Início" at bounding box center [653, 78] width 88 height 68
